Goal: Task Accomplishment & Management: Manage account settings

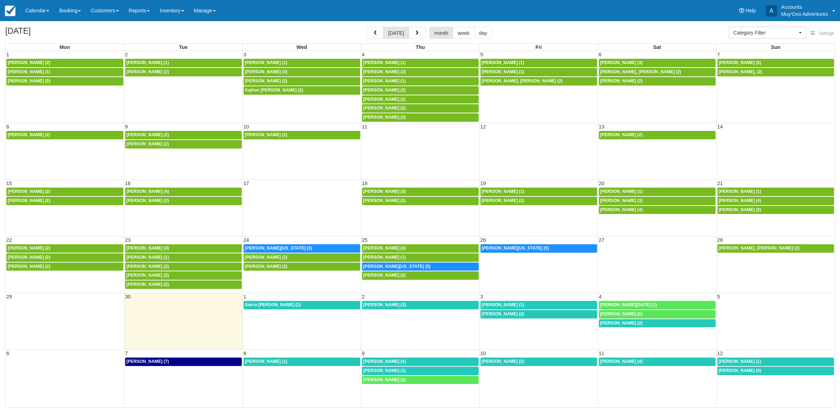
select select
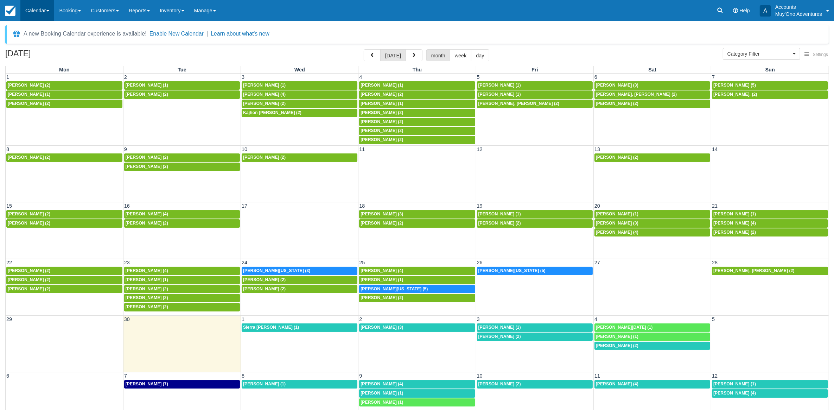
click at [39, 6] on link "Calendar" at bounding box center [37, 10] width 34 height 21
click at [34, 66] on link "Month" at bounding box center [49, 66] width 56 height 15
select select
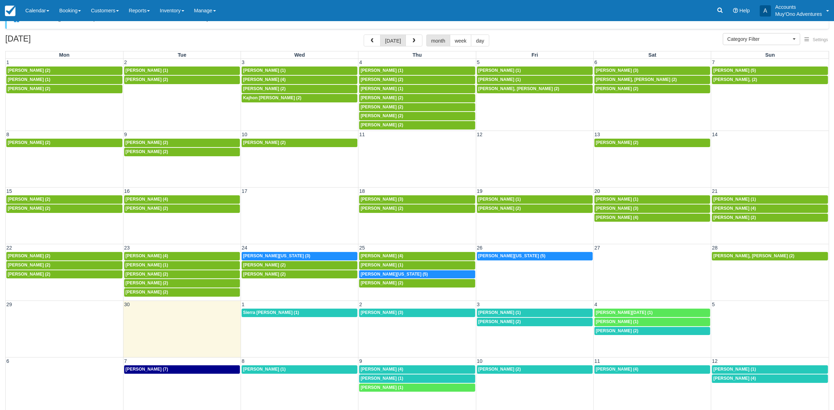
scroll to position [22, 0]
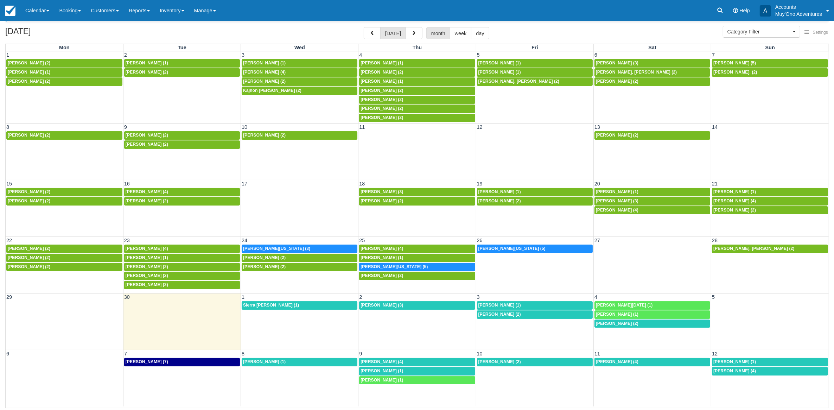
click at [298, 241] on td "24" at bounding box center [299, 240] width 117 height 7
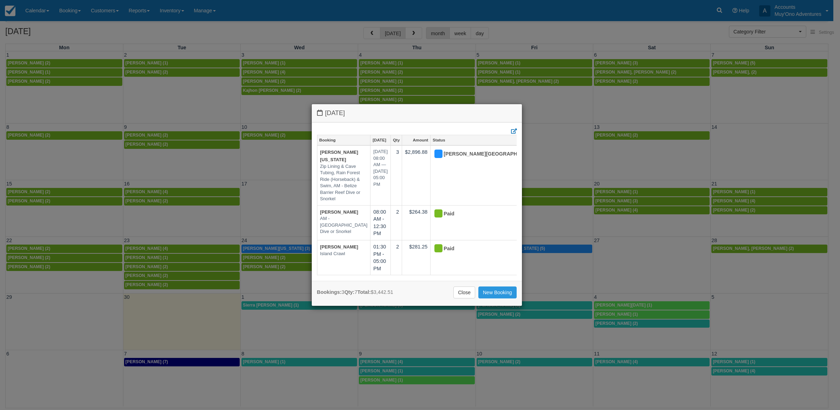
click at [526, 17] on div "Wednesday September 24 2025 Booking Sep 24 Qty Amount Status Ashley Washington …" at bounding box center [420, 205] width 840 height 410
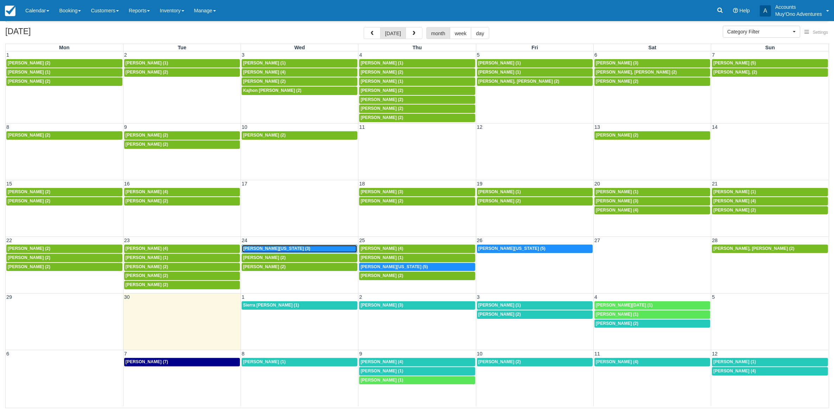
click at [284, 246] on link "8a Ashley Washington (3)" at bounding box center [300, 248] width 116 height 8
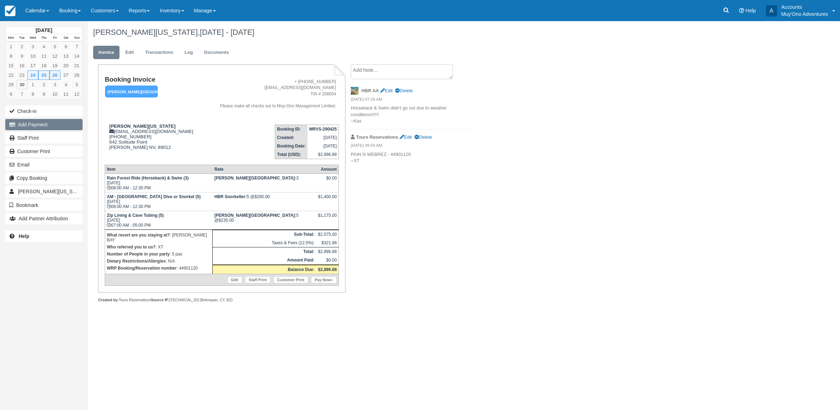
click at [42, 123] on button "Add Payment" at bounding box center [43, 124] width 77 height 11
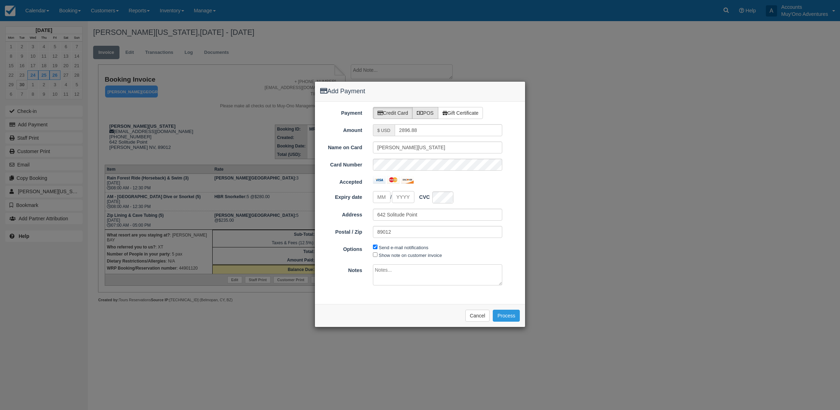
click at [429, 116] on label "POS" at bounding box center [425, 113] width 26 height 12
radio input "true"
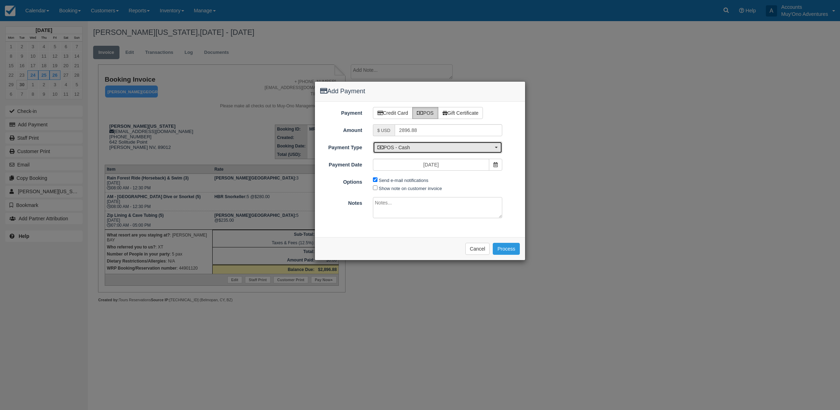
click at [423, 150] on span "POS - Cash" at bounding box center [436, 147] width 116 height 7
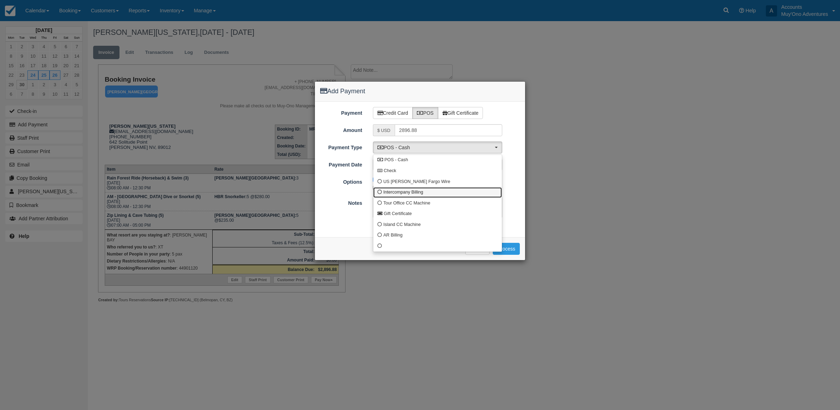
click at [405, 191] on span "Intercompany Billing" at bounding box center [404, 192] width 40 height 6
select select "custom4"
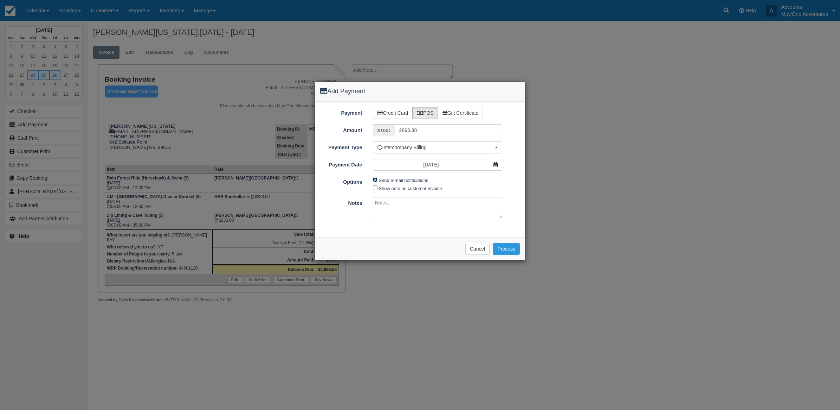
click at [376, 179] on input "Send e-mail notifications" at bounding box center [375, 179] width 5 height 5
checkbox input "false"
click at [392, 209] on textarea at bounding box center [438, 207] width 130 height 21
type textarea "Invoiced in HBR CT"
click at [499, 255] on button "Process" at bounding box center [506, 249] width 27 height 12
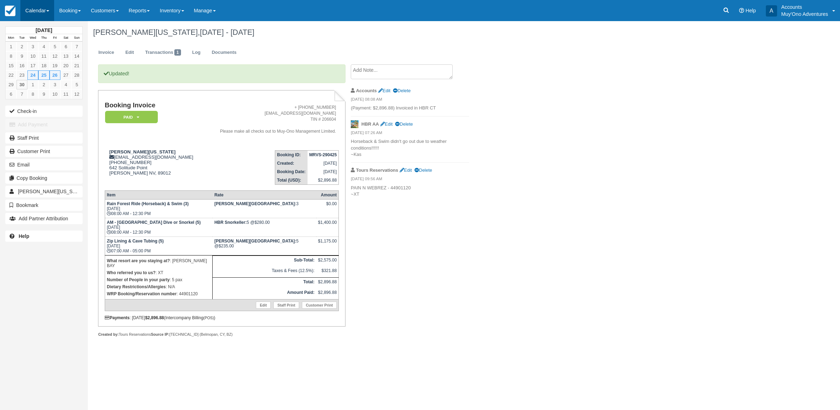
click at [42, 9] on link "Calendar" at bounding box center [37, 10] width 34 height 21
click at [39, 68] on link "Month" at bounding box center [49, 66] width 56 height 15
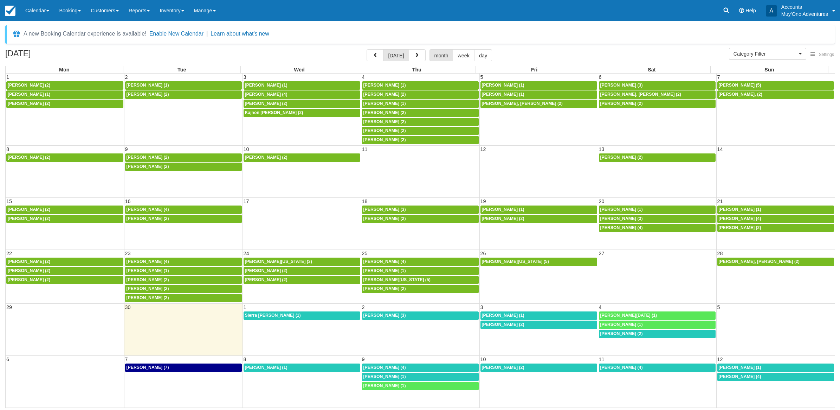
select select
